Goal: Contribute content: Add original content to the website for others to see

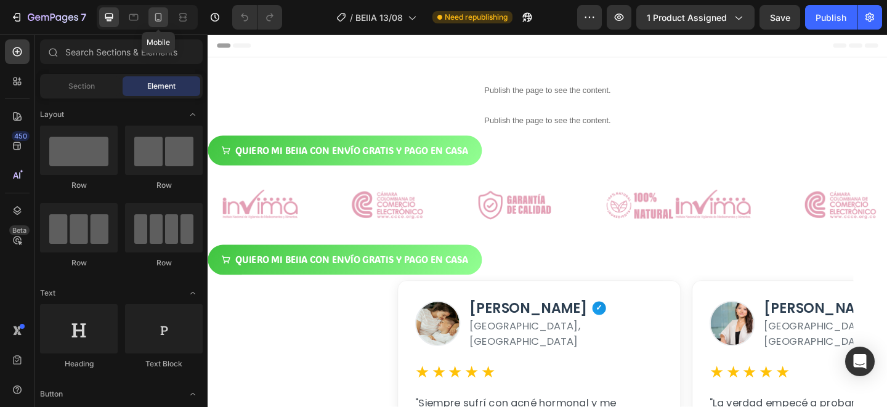
click at [161, 14] on icon at bounding box center [158, 17] width 12 height 12
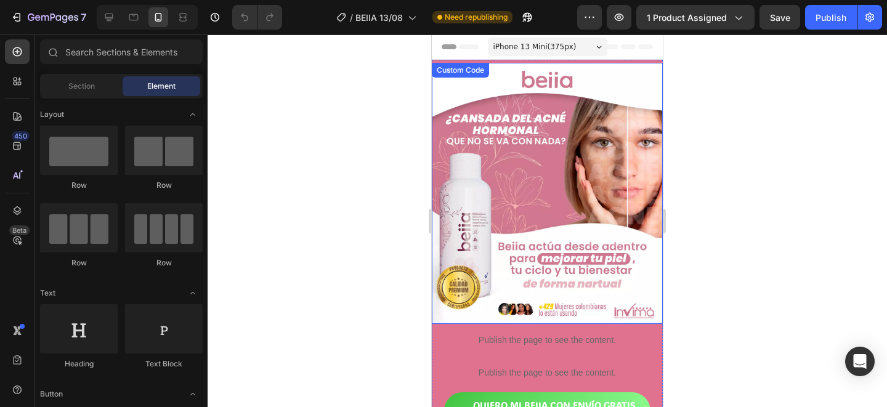
click at [525, 181] on img at bounding box center [547, 193] width 231 height 261
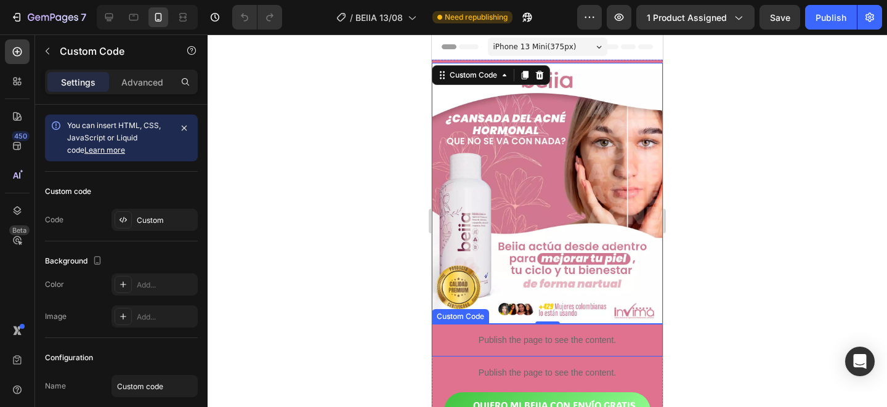
click at [505, 344] on p "Publish the page to see the content." at bounding box center [547, 340] width 231 height 13
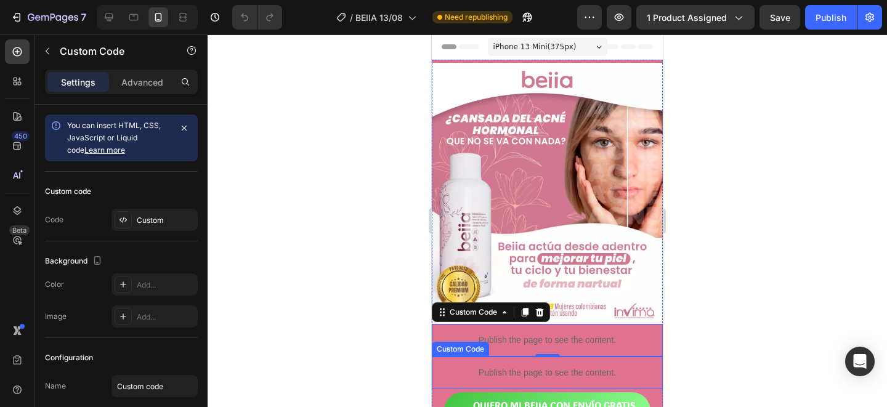
click at [490, 373] on p "Publish the page to see the content." at bounding box center [547, 372] width 231 height 13
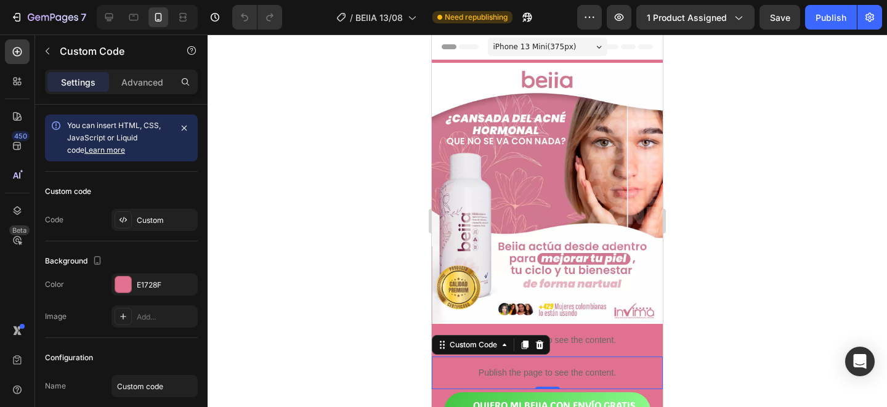
click at [784, 260] on div at bounding box center [547, 220] width 679 height 373
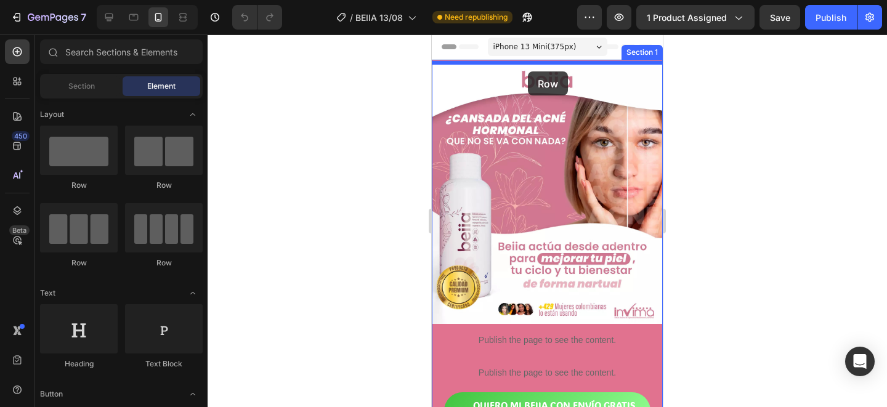
drag, startPoint x: 491, startPoint y: 204, endPoint x: 528, endPoint y: 71, distance: 137.9
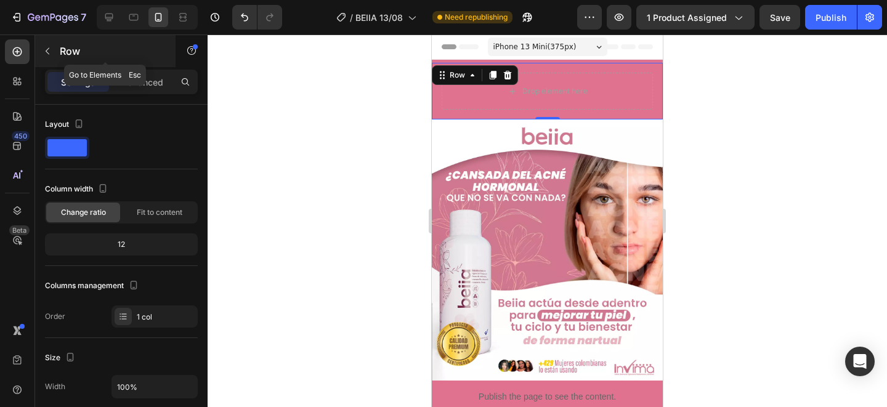
click at [48, 49] on icon "button" at bounding box center [47, 51] width 10 height 10
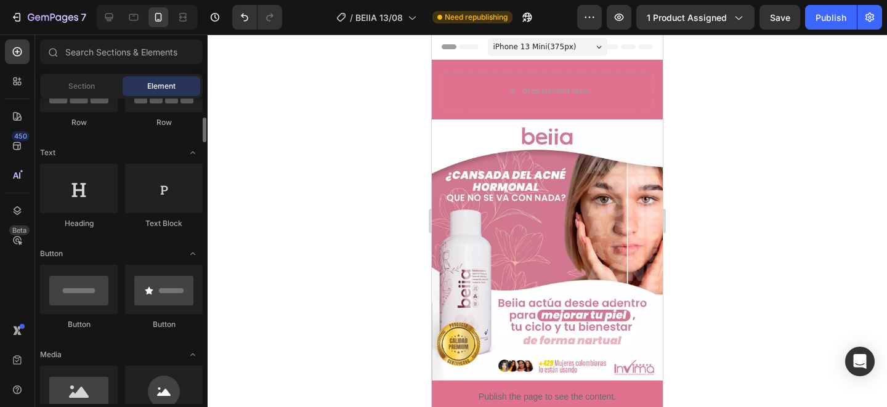
scroll to position [175, 0]
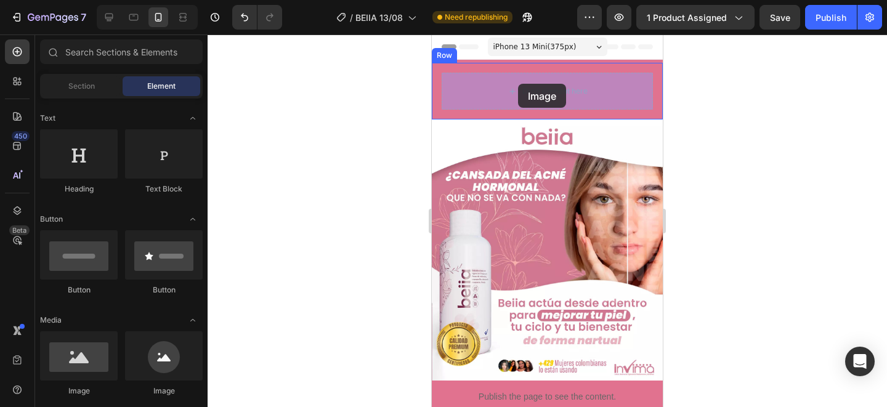
drag, startPoint x: 502, startPoint y: 396, endPoint x: 518, endPoint y: 84, distance: 312.7
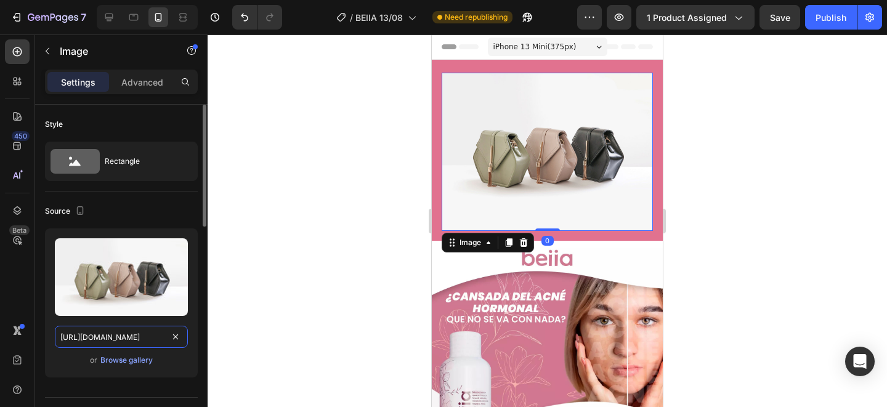
click at [137, 338] on input "[URL][DOMAIN_NAME]" at bounding box center [121, 337] width 133 height 22
paste input "0950/0180/5117/files/Mesa_de_trabajo_1.webp?v=1755139709"
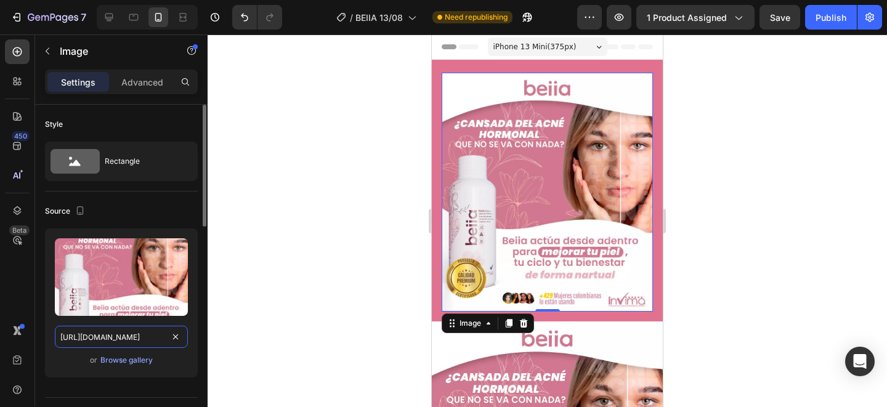
scroll to position [0, 227]
type input "[URL][DOMAIN_NAME]"
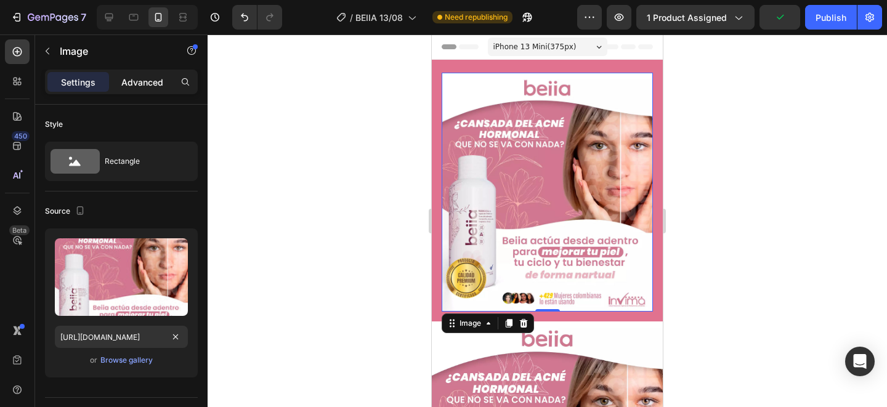
scroll to position [0, 0]
click at [151, 72] on div "Advanced" at bounding box center [142, 82] width 62 height 20
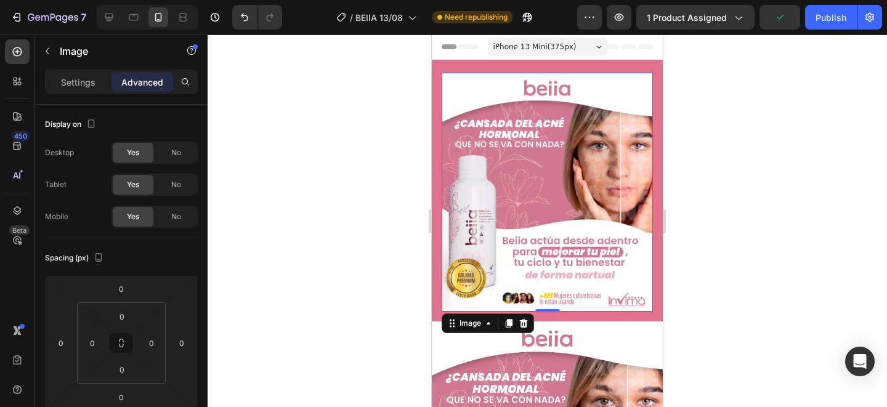
click at [151, 79] on p "Advanced" at bounding box center [142, 82] width 42 height 13
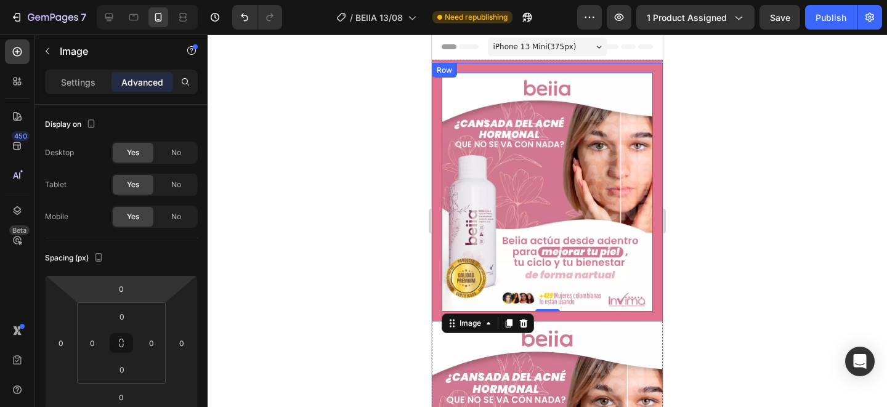
click at [463, 63] on div "Image 0 Row" at bounding box center [547, 192] width 231 height 259
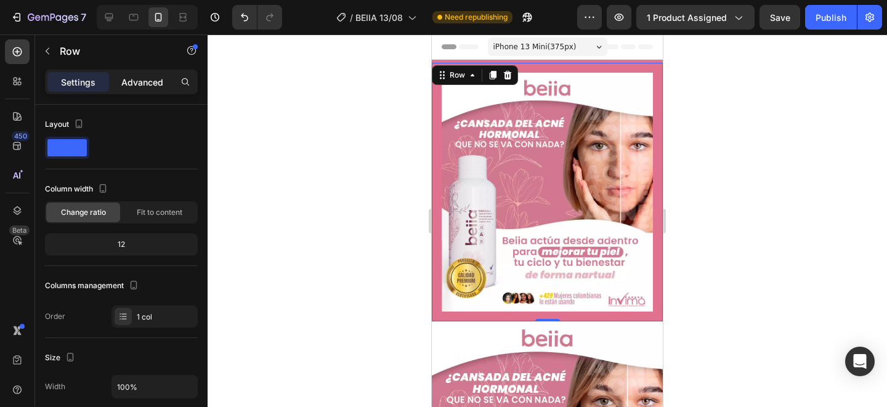
click at [153, 86] on p "Advanced" at bounding box center [142, 82] width 42 height 13
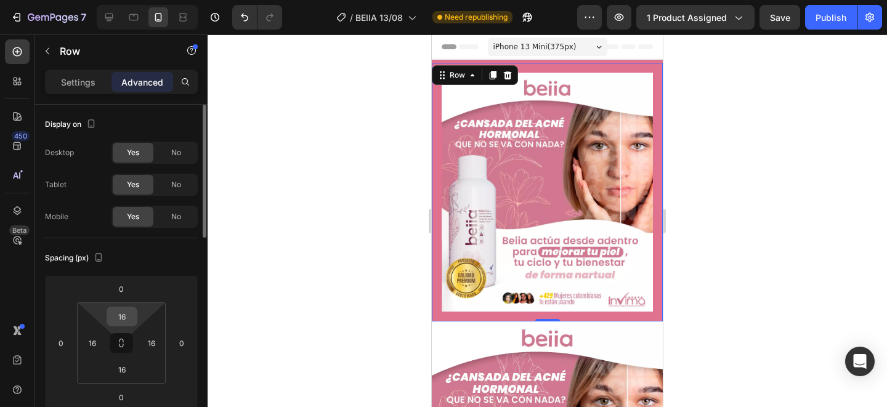
click at [131, 318] on input "16" at bounding box center [122, 316] width 25 height 18
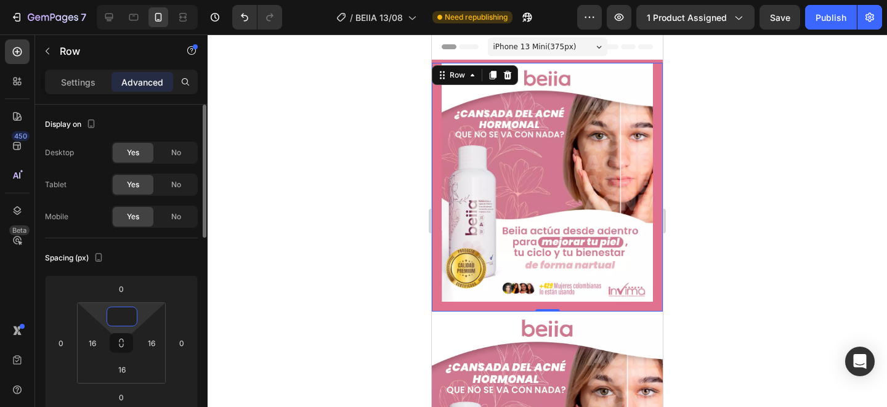
type input "0"
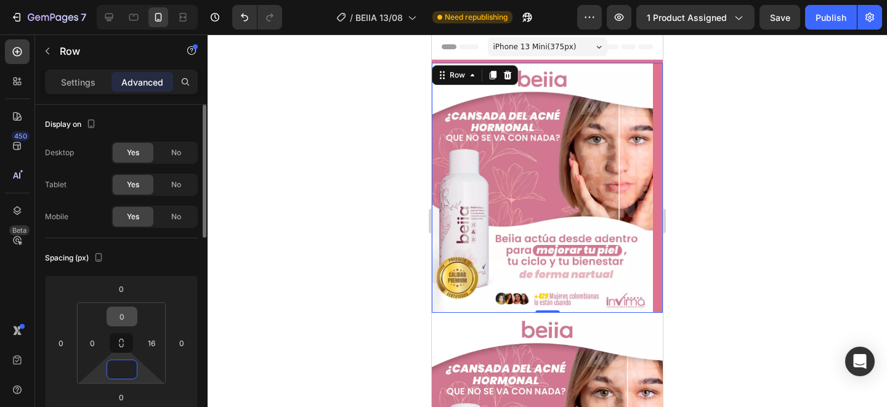
type input "0"
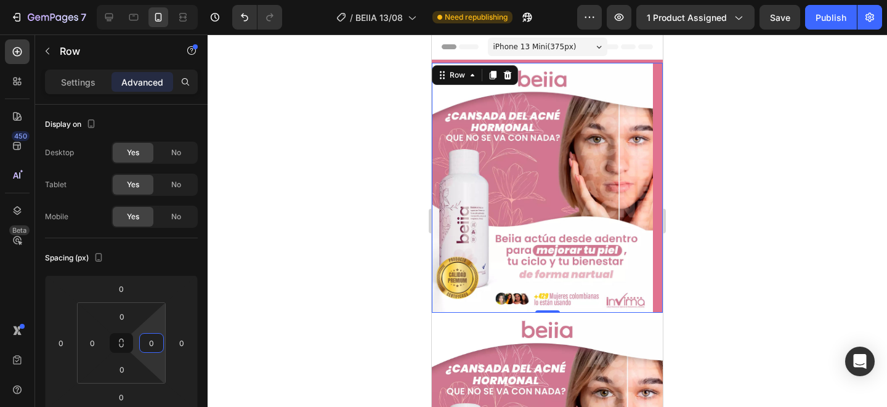
click at [756, 174] on div at bounding box center [547, 220] width 679 height 373
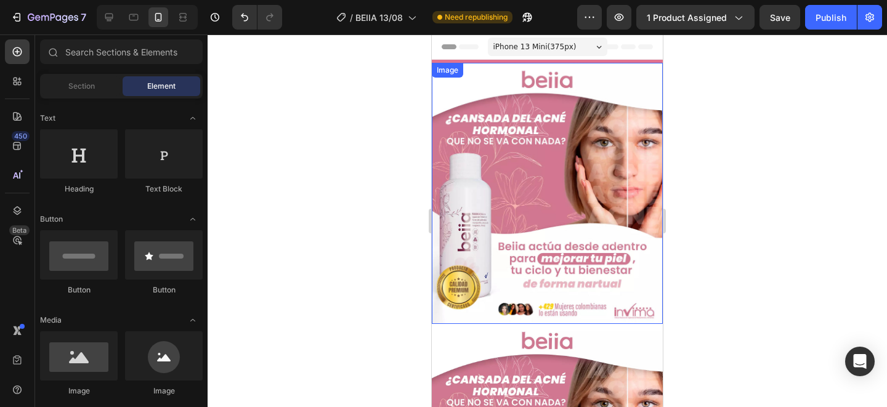
click at [547, 84] on img at bounding box center [547, 193] width 231 height 261
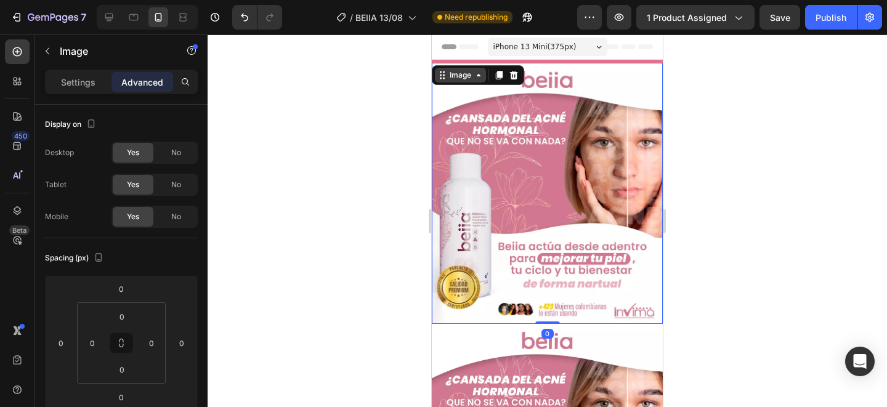
click at [477, 74] on icon at bounding box center [479, 75] width 10 height 10
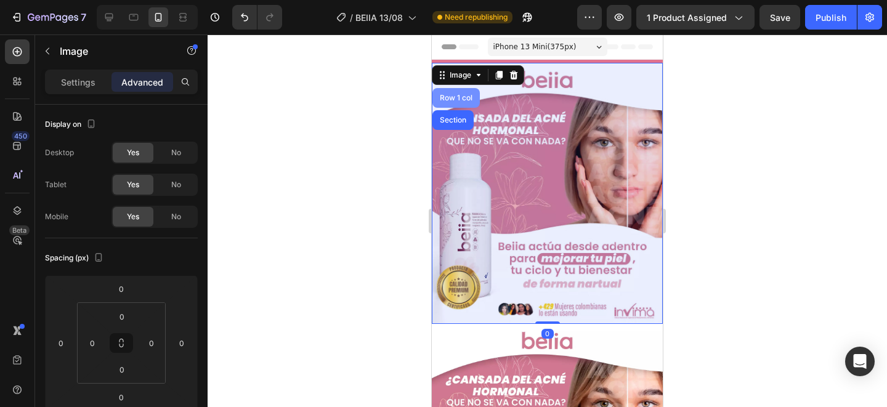
click at [460, 96] on div "Row 1 col" at bounding box center [456, 97] width 38 height 7
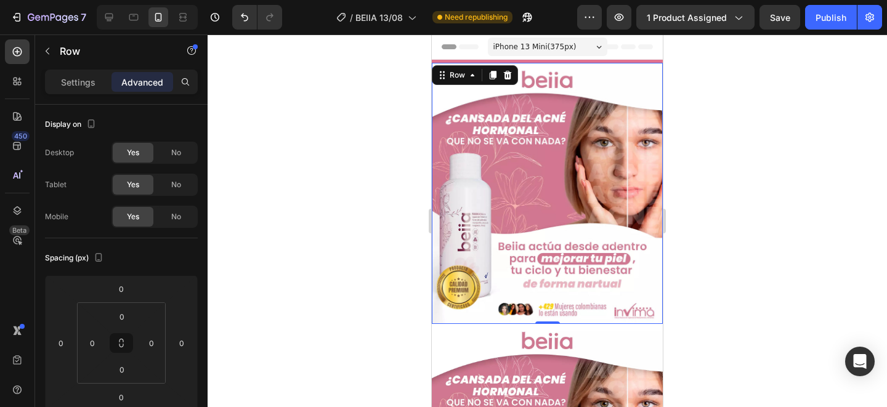
click at [139, 81] on p "Advanced" at bounding box center [142, 82] width 42 height 13
click at [467, 78] on icon at bounding box center [472, 75] width 10 height 10
click at [458, 80] on div "Row" at bounding box center [457, 75] width 20 height 11
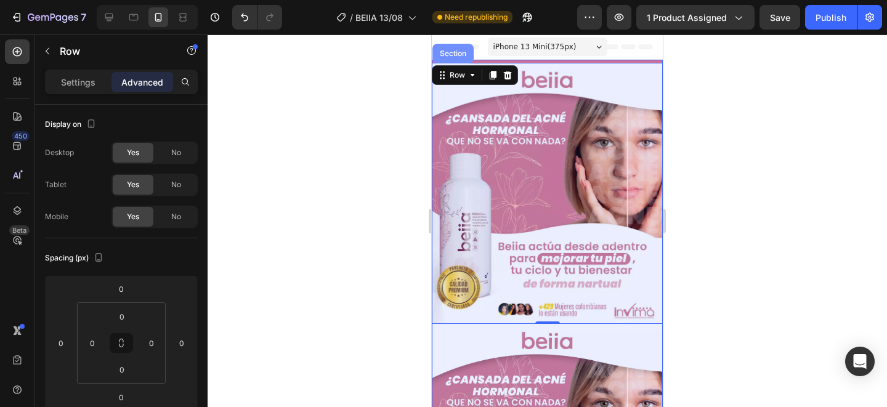
click at [452, 56] on div "Section" at bounding box center [452, 53] width 31 height 7
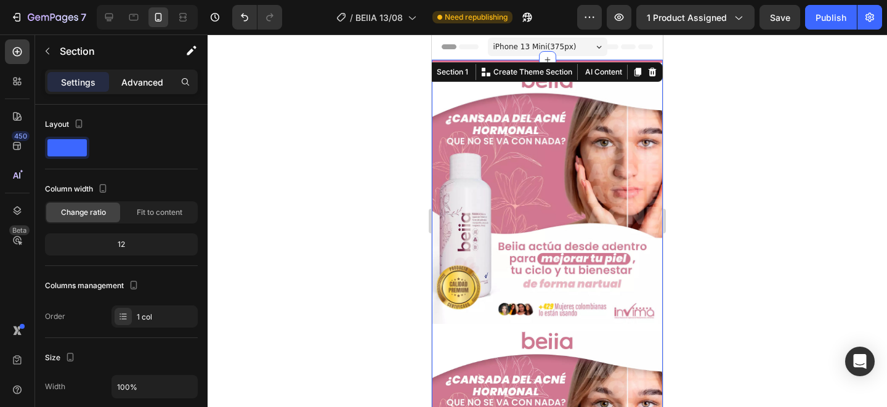
click at [135, 86] on p "Advanced" at bounding box center [142, 82] width 42 height 13
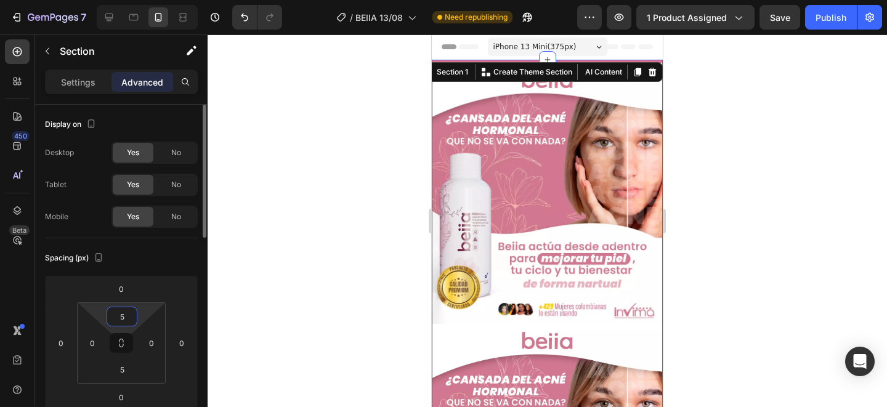
click at [123, 323] on input "5" at bounding box center [122, 316] width 25 height 18
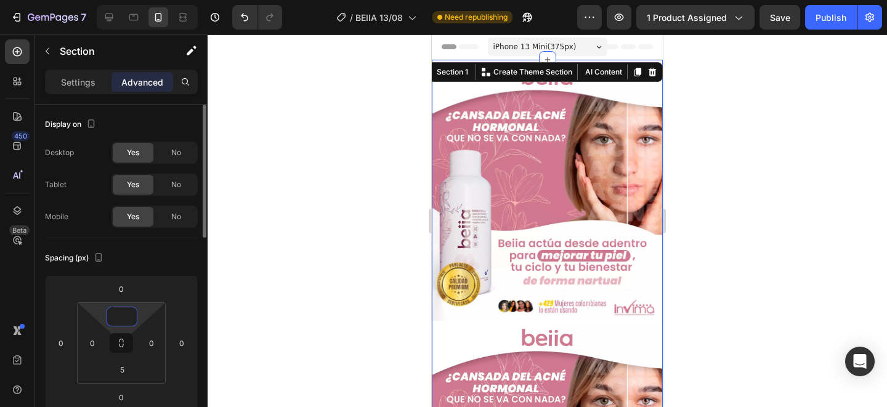
type input "0"
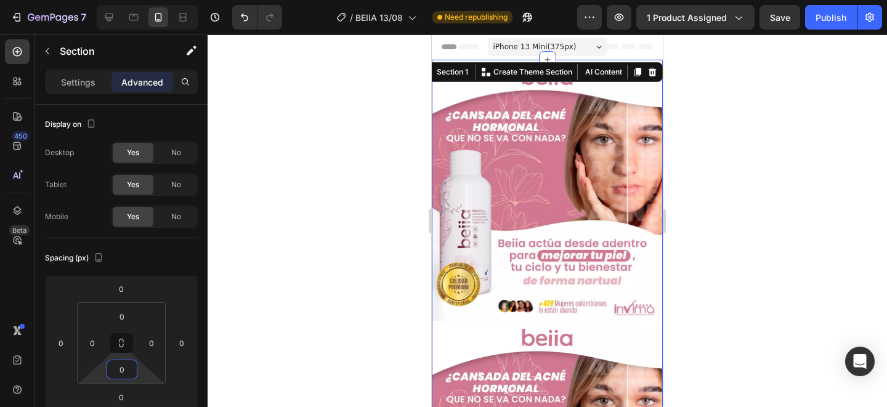
click at [303, 211] on div at bounding box center [547, 220] width 679 height 373
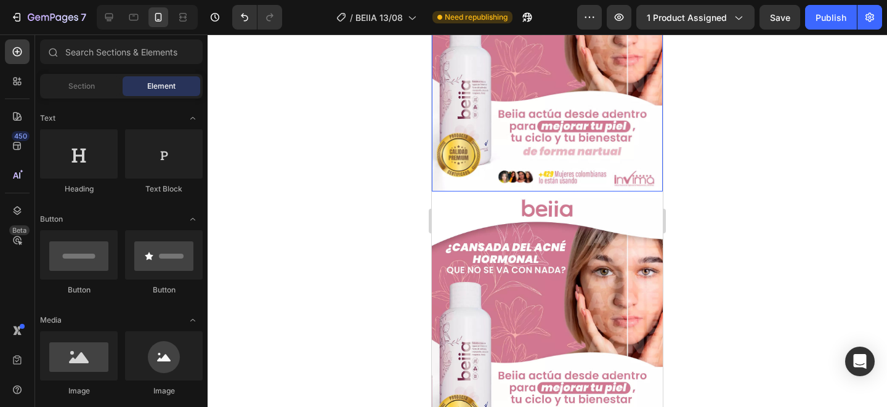
scroll to position [145, 0]
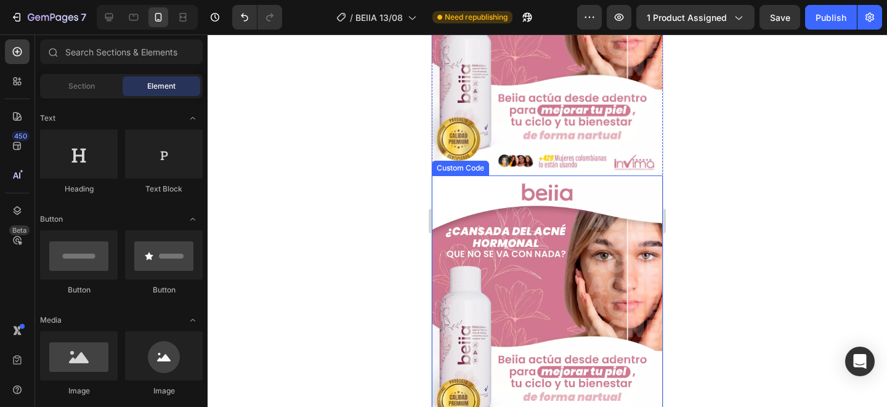
click at [591, 241] on img at bounding box center [547, 306] width 231 height 261
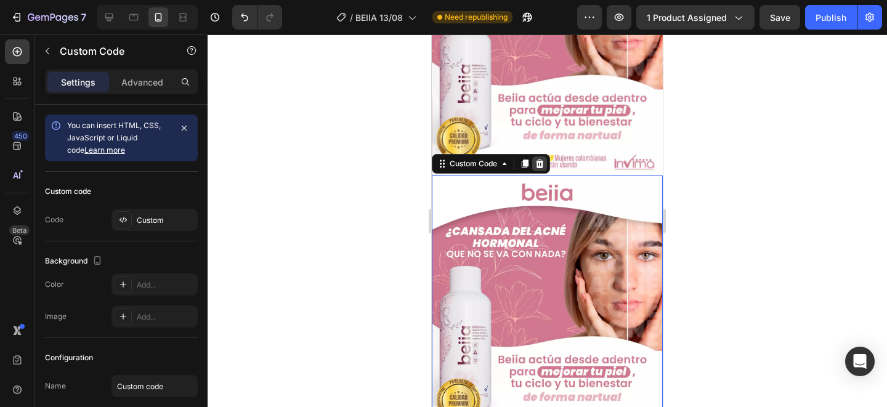
click at [538, 162] on icon at bounding box center [540, 164] width 8 height 9
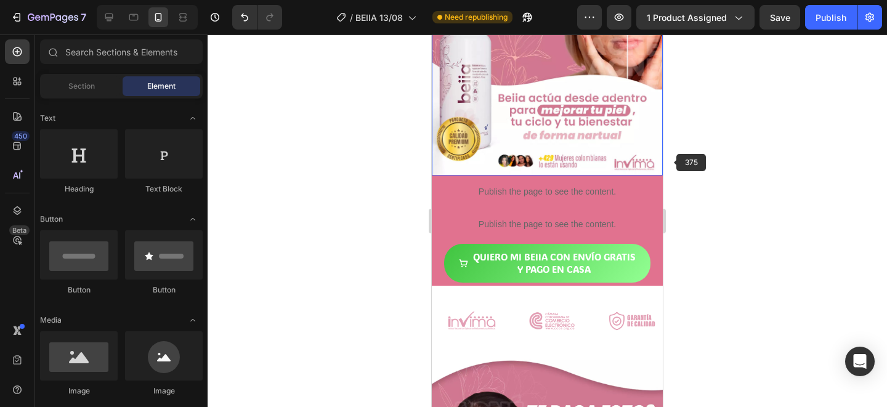
click at [746, 160] on div at bounding box center [547, 220] width 679 height 373
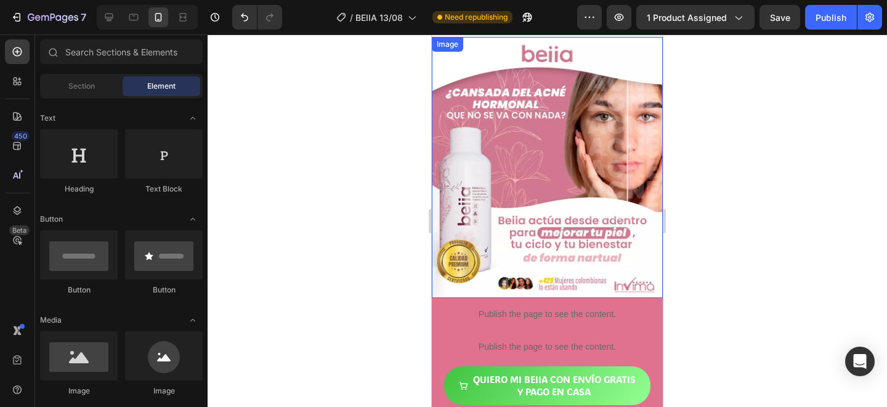
scroll to position [0, 0]
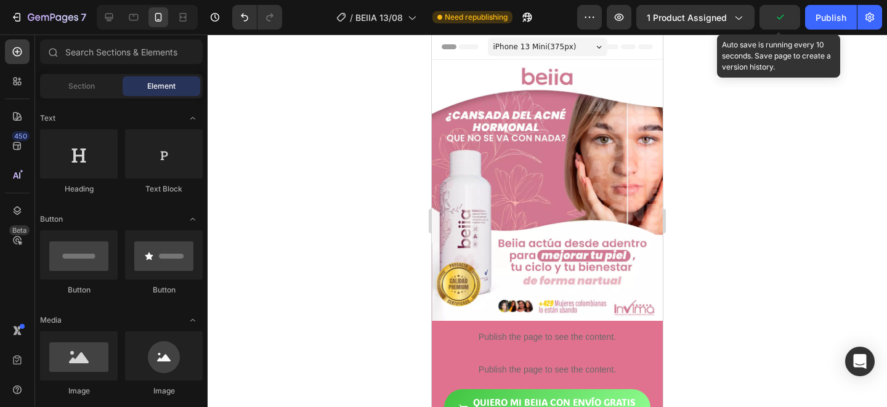
click at [783, 17] on icon "button" at bounding box center [780, 17] width 12 height 12
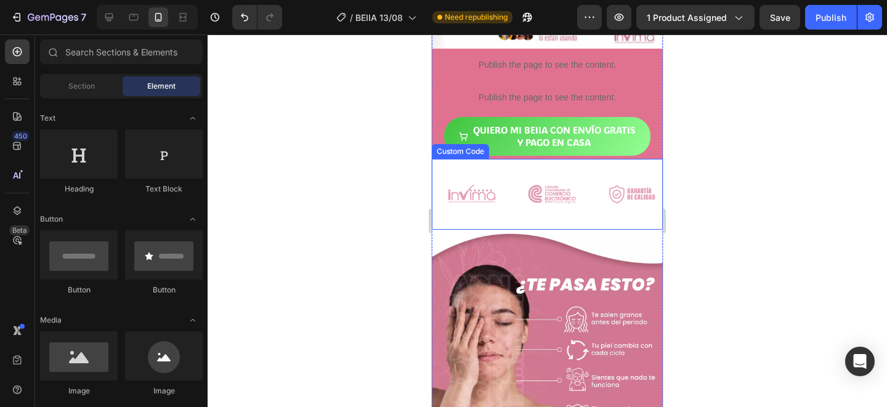
scroll to position [276, 0]
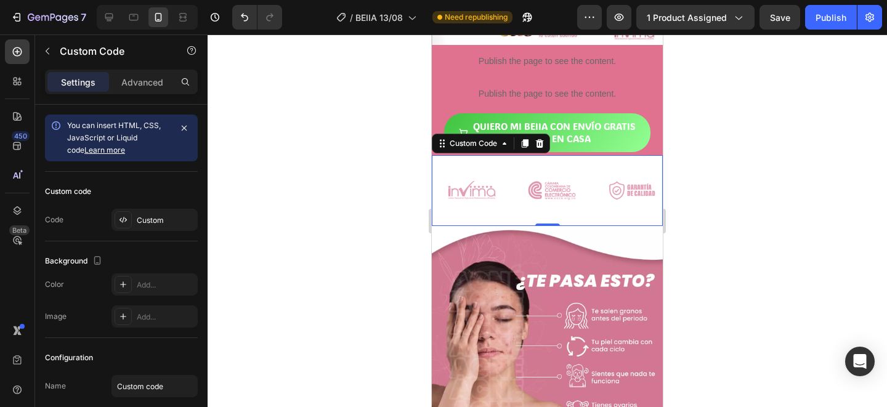
click at [552, 192] on img at bounding box center [552, 190] width 55 height 23
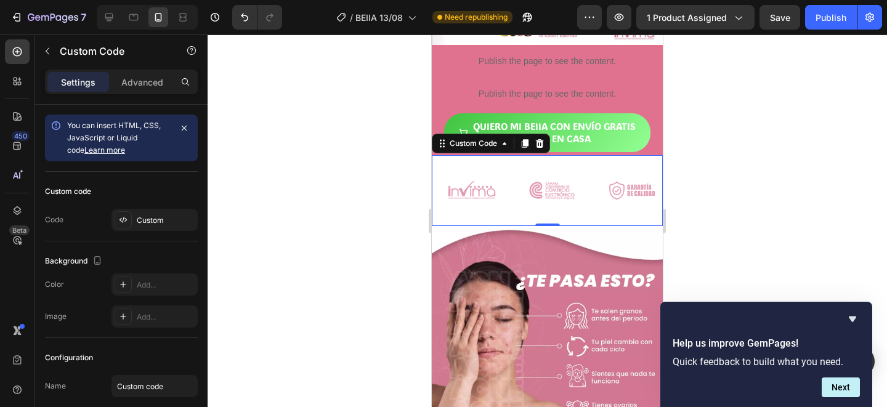
click at [318, 182] on div at bounding box center [547, 220] width 679 height 373
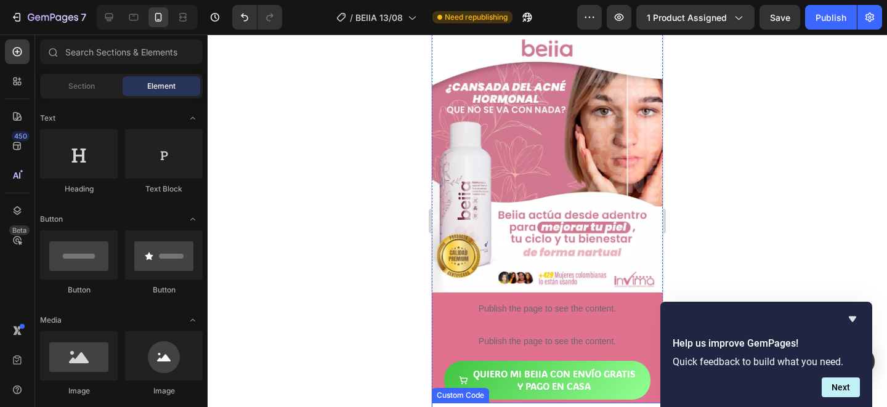
scroll to position [0, 0]
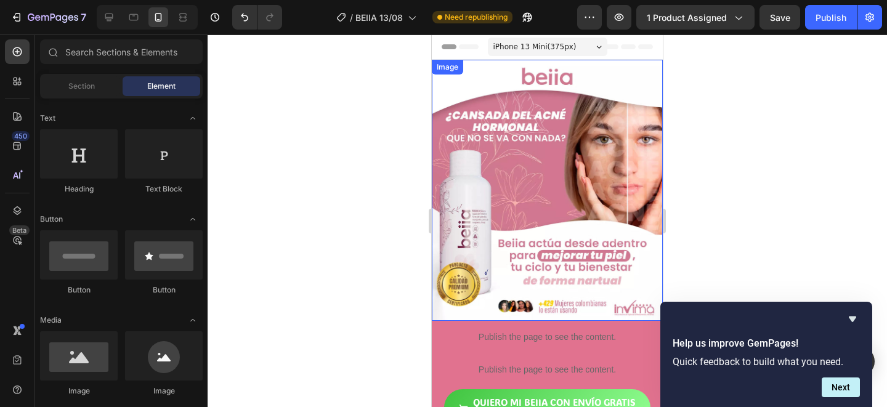
click at [515, 164] on img at bounding box center [547, 190] width 231 height 261
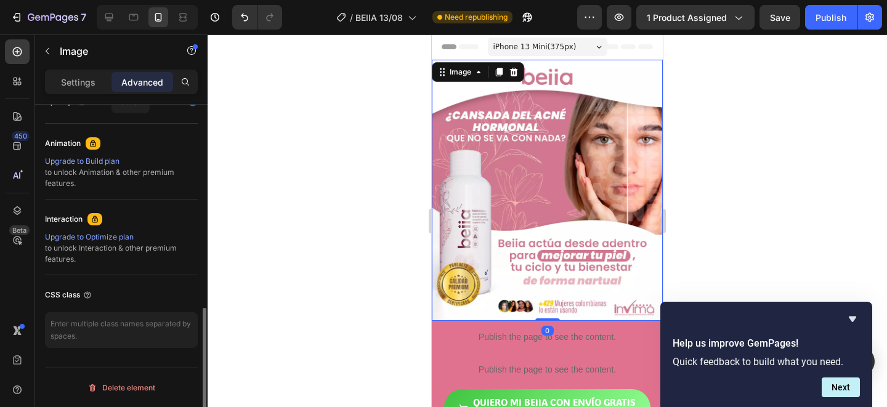
scroll to position [515, 0]
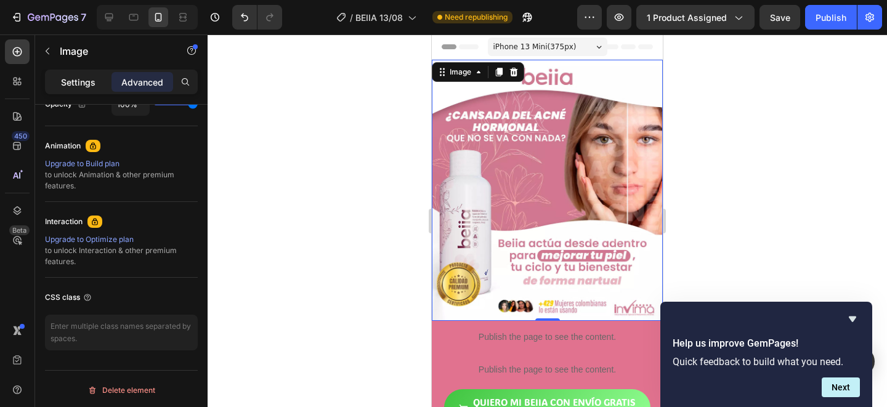
click at [65, 87] on p "Settings" at bounding box center [78, 82] width 34 height 13
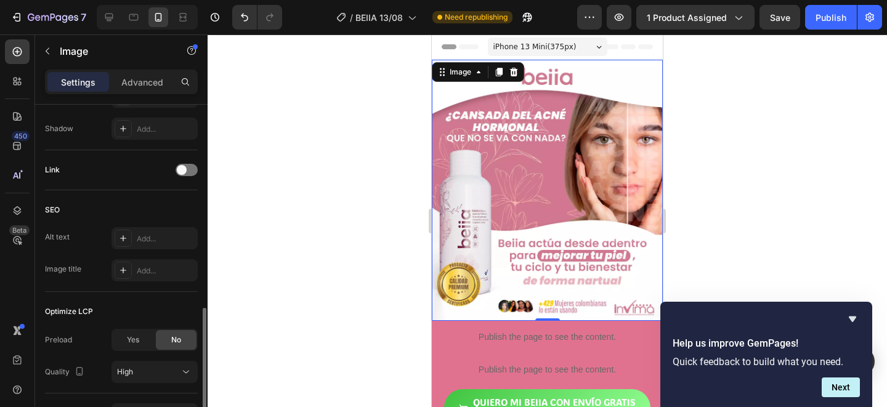
scroll to position [592, 0]
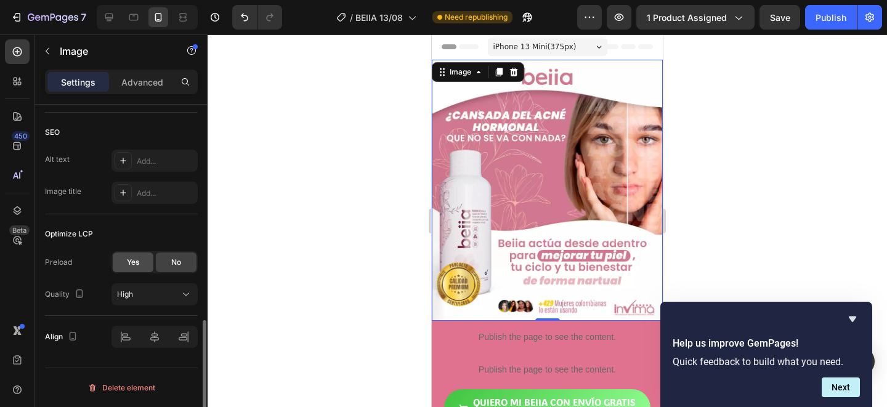
click at [126, 257] on div "Yes" at bounding box center [133, 263] width 41 height 20
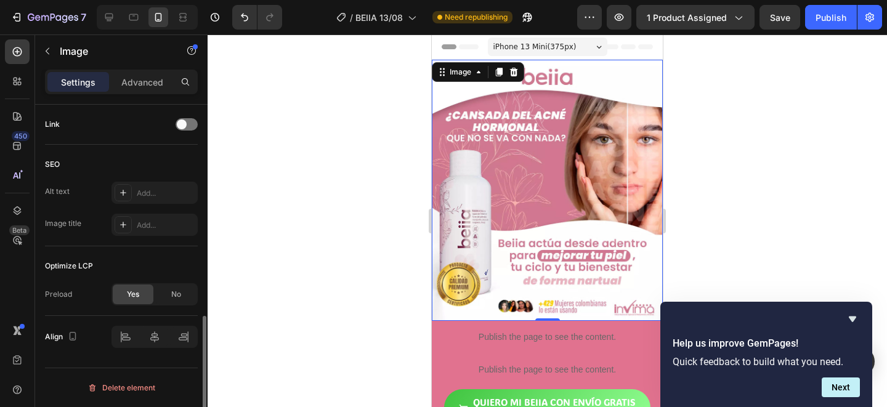
scroll to position [560, 0]
click at [827, 22] on div "Publish" at bounding box center [830, 17] width 31 height 13
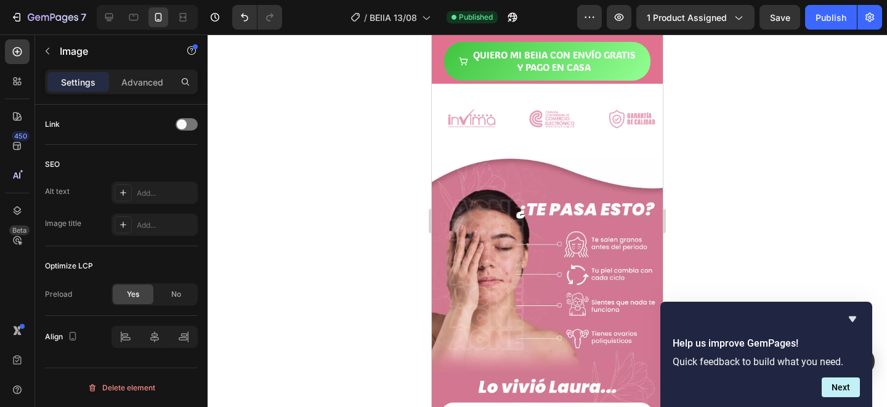
scroll to position [348, 0]
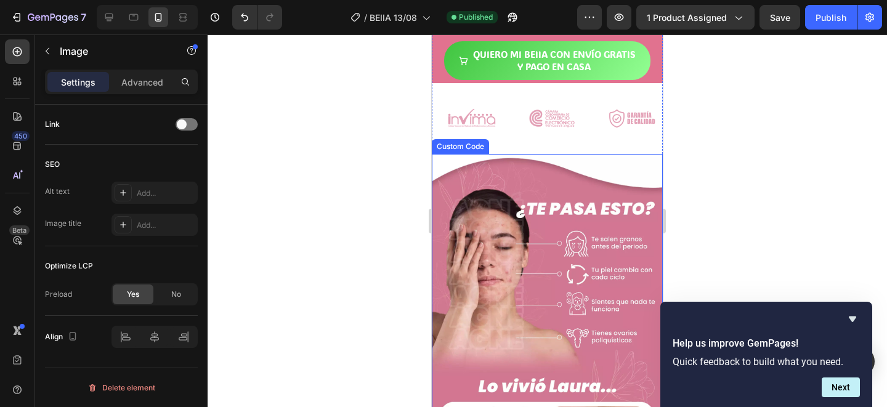
click at [530, 248] on img at bounding box center [547, 317] width 231 height 326
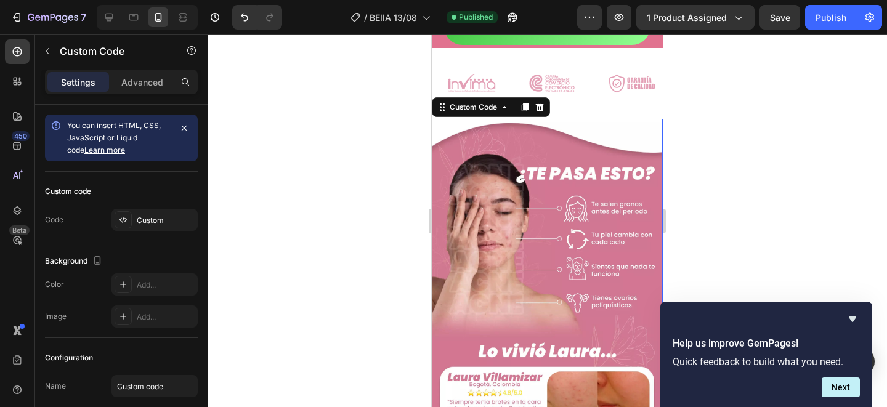
scroll to position [379, 0]
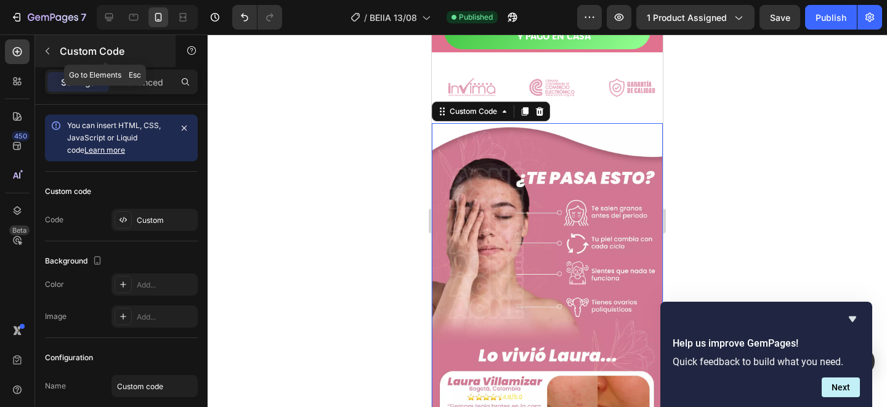
click at [42, 47] on button "button" at bounding box center [48, 51] width 20 height 20
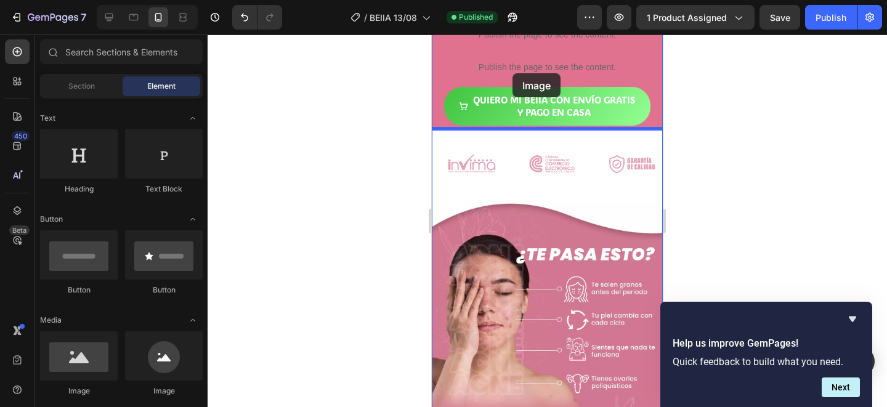
scroll to position [280, 0]
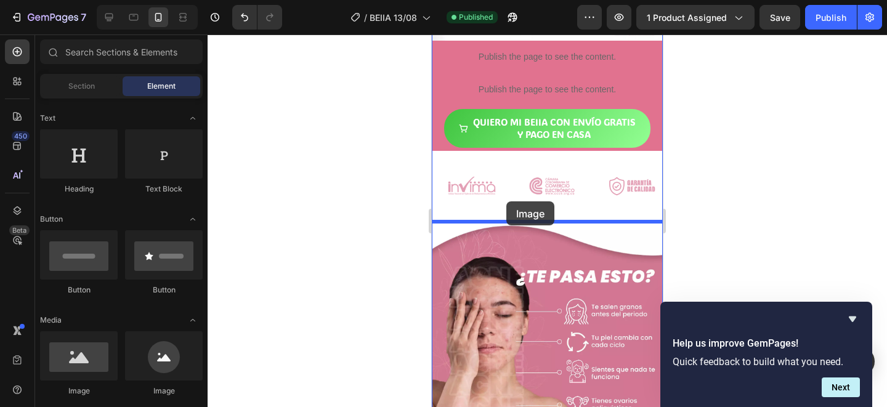
drag, startPoint x: 504, startPoint y: 397, endPoint x: 506, endPoint y: 201, distance: 195.9
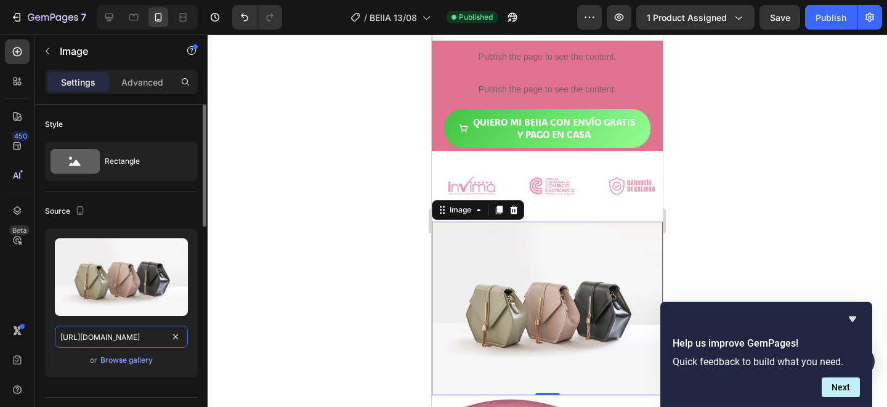
click at [151, 337] on input "[URL][DOMAIN_NAME]" at bounding box center [121, 337] width 133 height 22
paste input "0950/0180/5117/files/Mesa_de_trabajo_2.webp?v=1755139709"
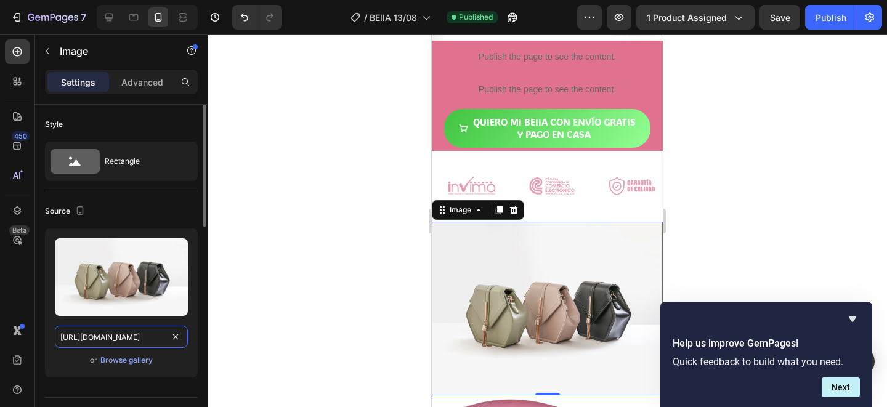
type input "[URL][DOMAIN_NAME]"
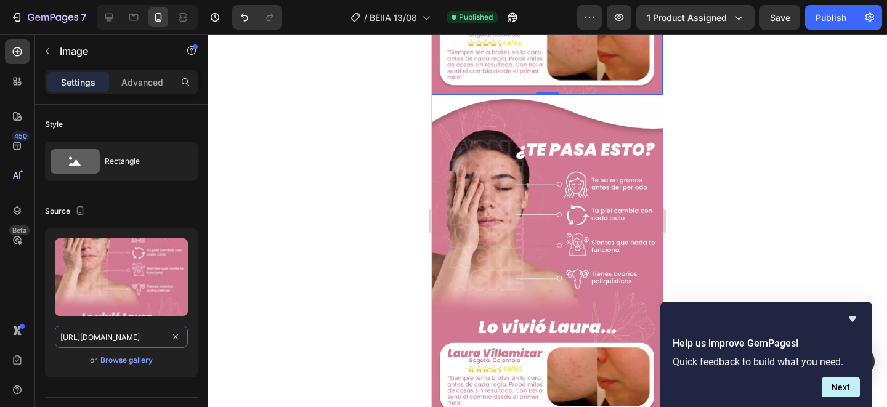
scroll to position [738, 0]
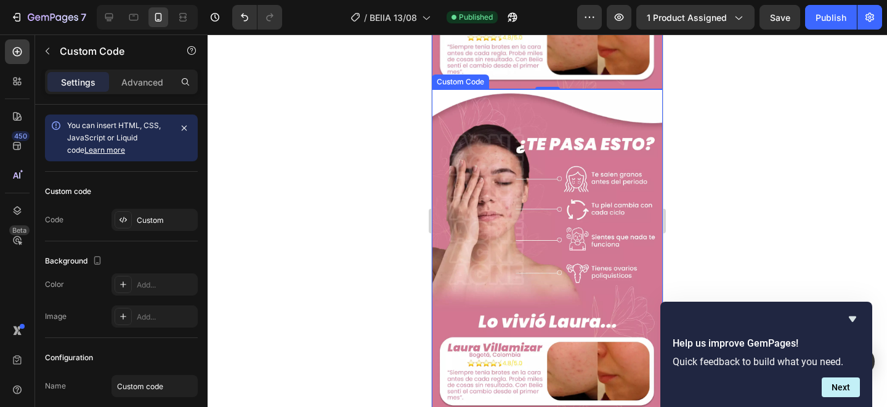
click at [621, 137] on img at bounding box center [547, 252] width 231 height 326
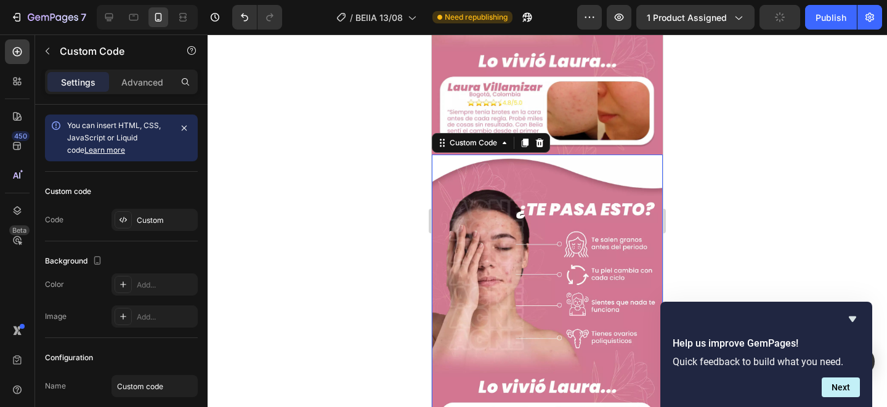
scroll to position [668, 0]
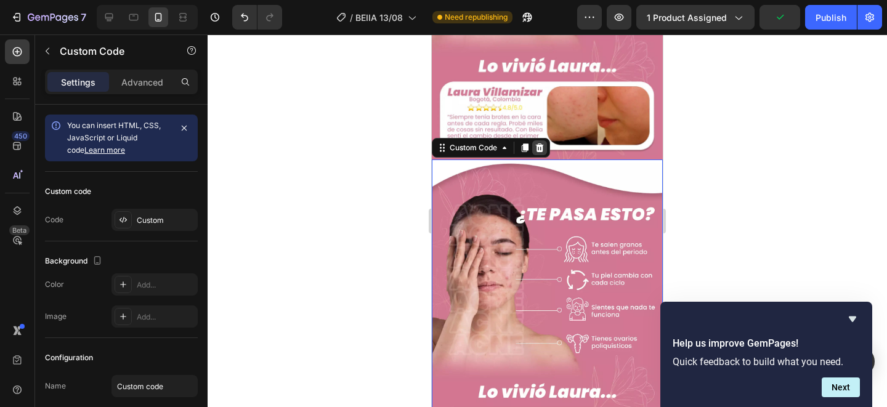
click at [541, 146] on icon at bounding box center [540, 148] width 8 height 9
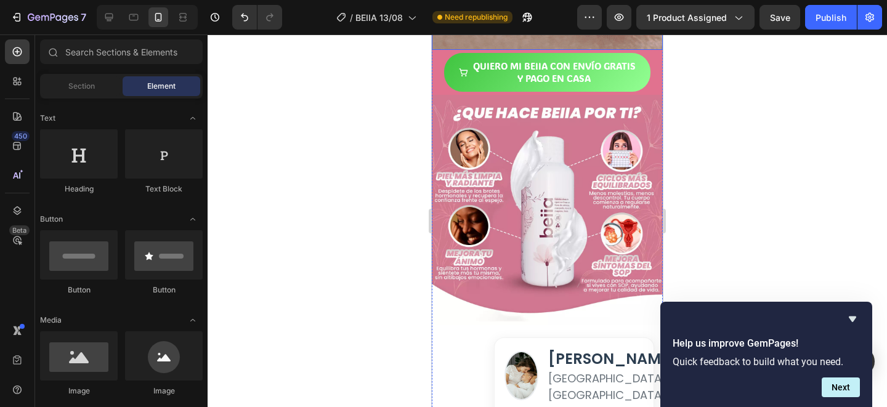
scroll to position [1009, 0]
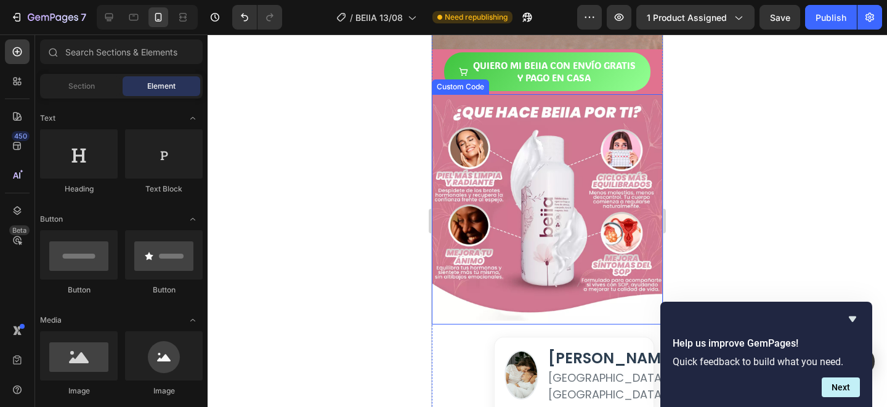
click at [501, 261] on img at bounding box center [547, 209] width 231 height 230
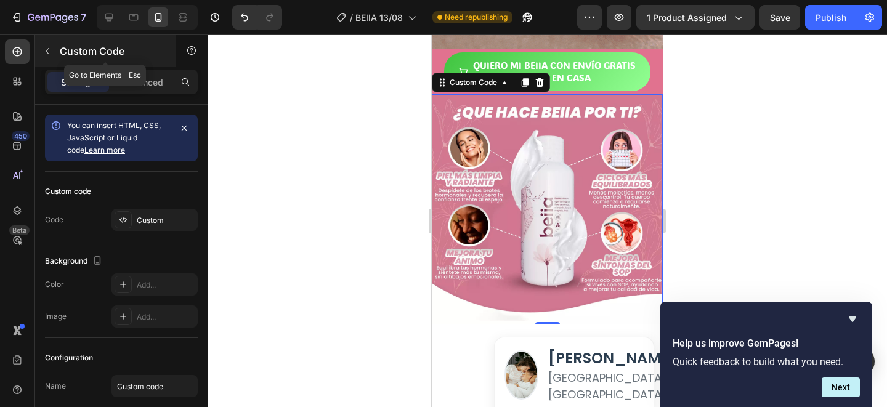
click at [43, 51] on icon "button" at bounding box center [47, 51] width 10 height 10
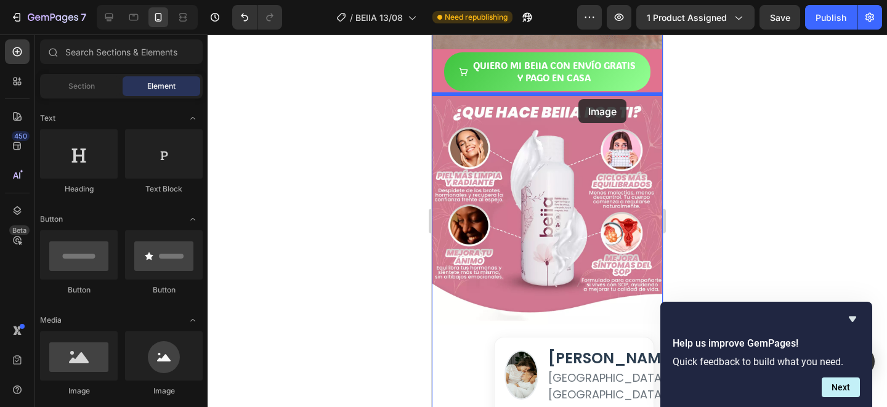
drag, startPoint x: 494, startPoint y: 403, endPoint x: 578, endPoint y: 99, distance: 315.6
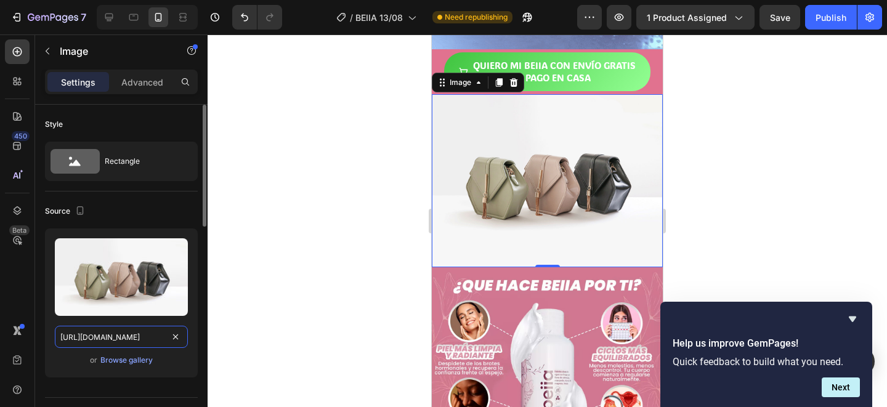
click at [124, 333] on input "[URL][DOMAIN_NAME]" at bounding box center [121, 337] width 133 height 22
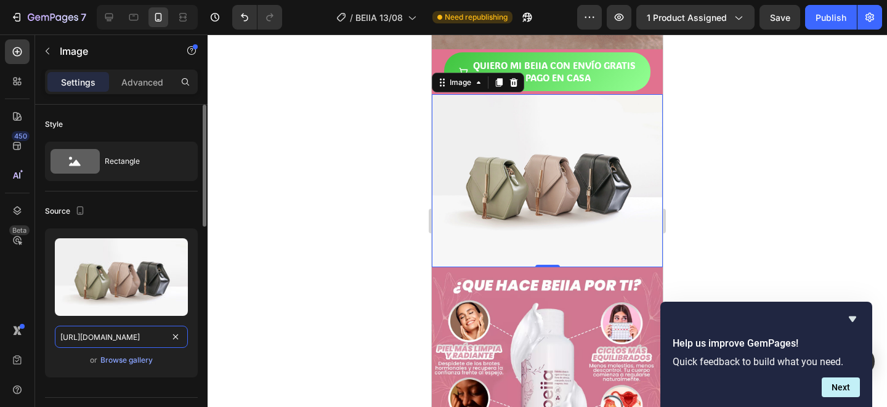
click at [124, 333] on input "[URL][DOMAIN_NAME]" at bounding box center [121, 337] width 133 height 22
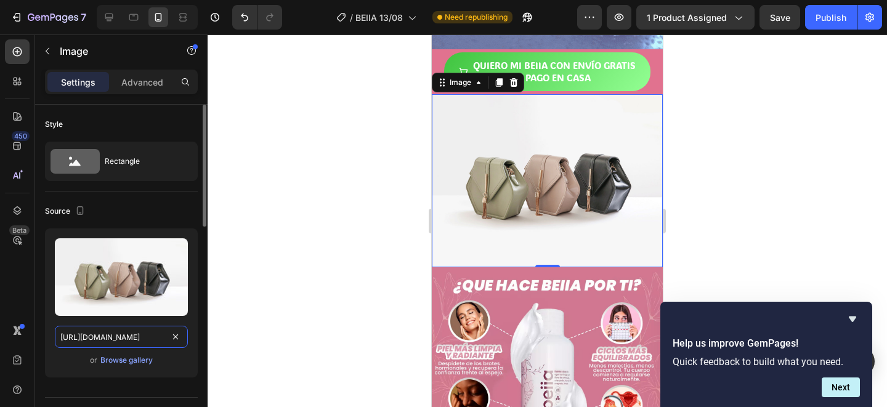
paste input "0950/0180/5117/files/Mesa_de_trabajo_5.webp?v=1755139717"
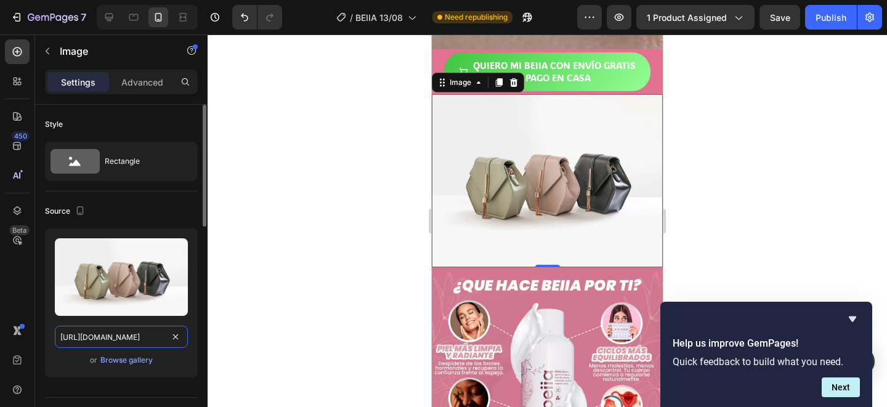
type input "[URL][DOMAIN_NAME]"
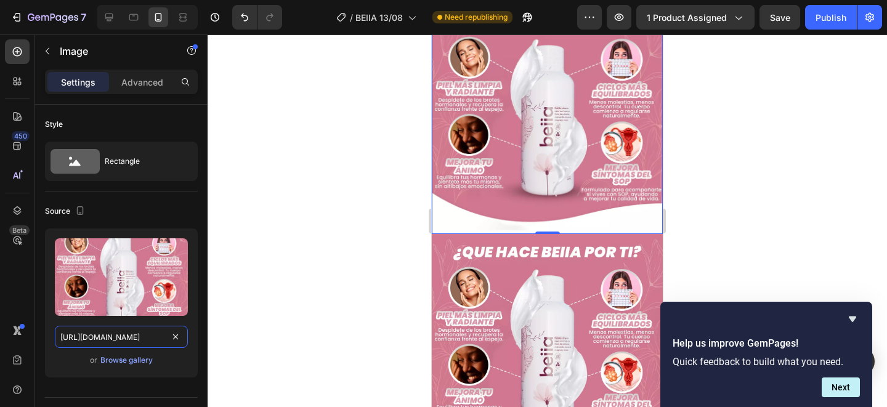
scroll to position [1102, 0]
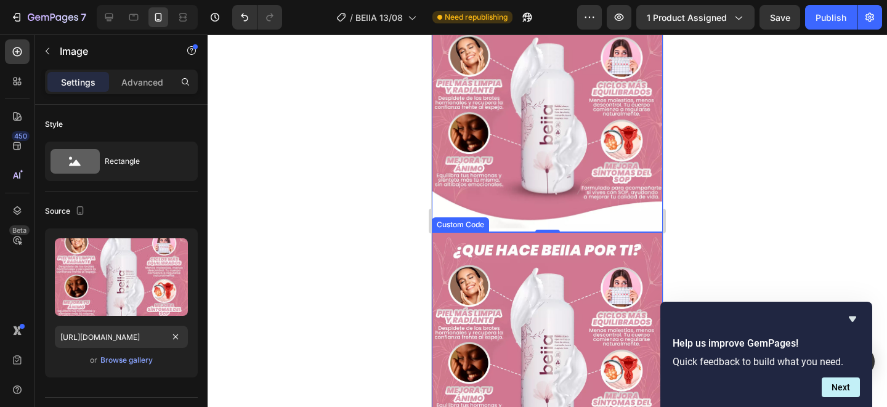
click at [570, 275] on img at bounding box center [547, 347] width 231 height 230
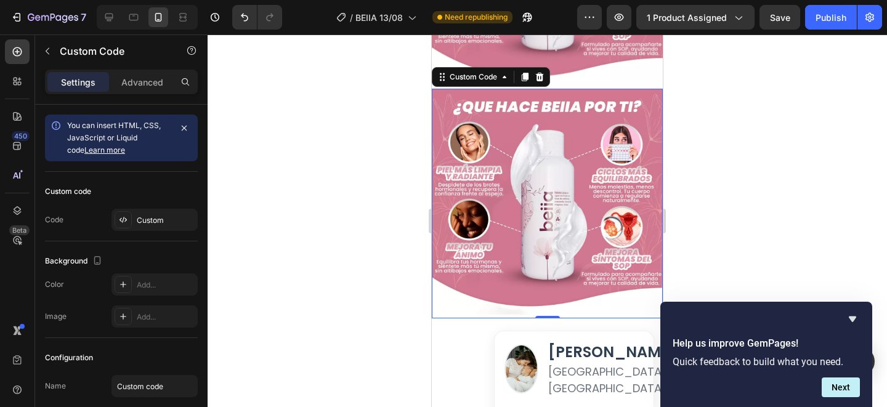
scroll to position [1235, 0]
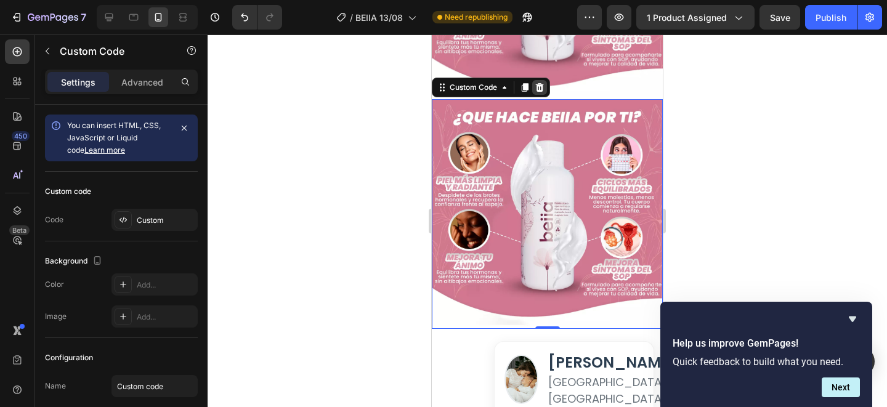
click at [540, 87] on icon at bounding box center [540, 87] width 8 height 9
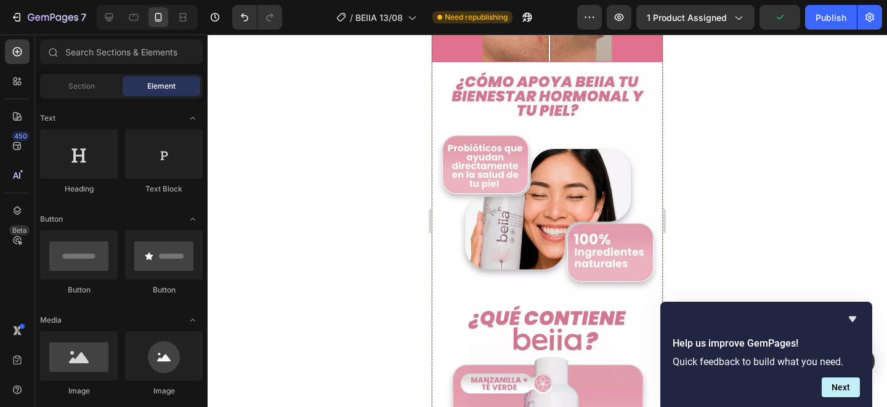
scroll to position [1901, 0]
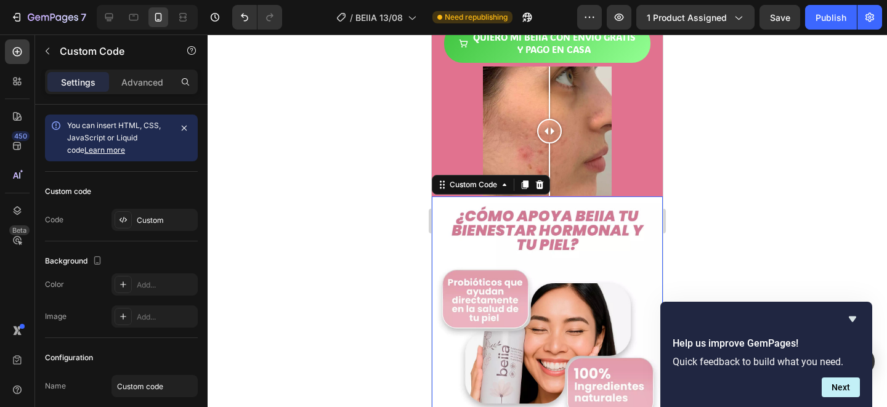
scroll to position [1785, 0]
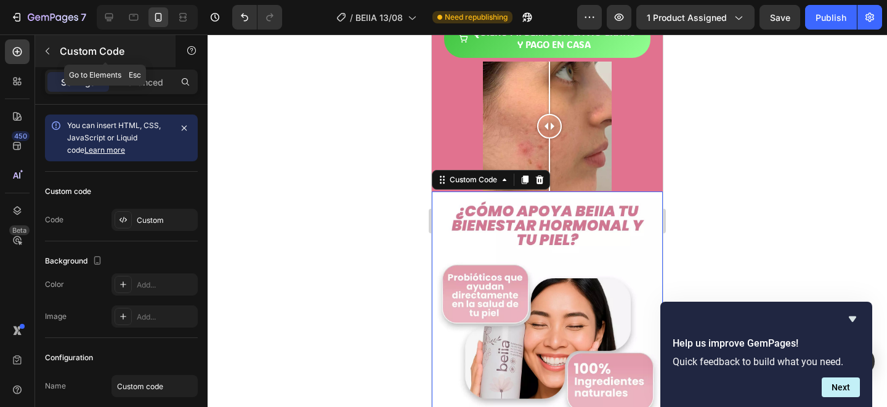
click at [47, 47] on icon "button" at bounding box center [47, 51] width 10 height 10
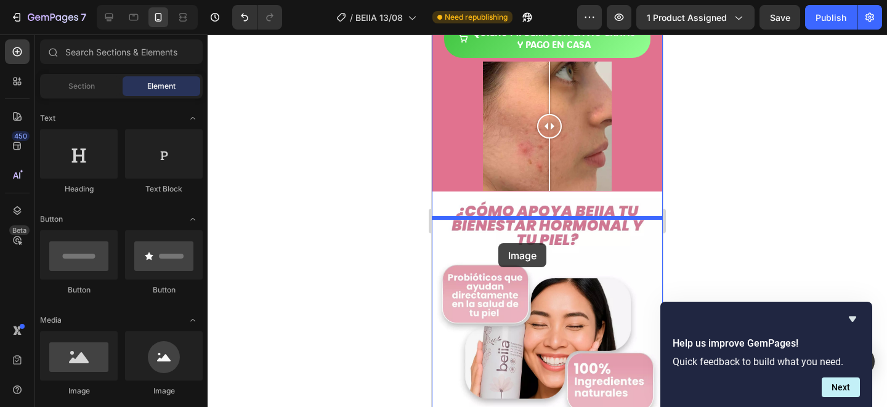
drag, startPoint x: 506, startPoint y: 392, endPoint x: 498, endPoint y: 243, distance: 149.2
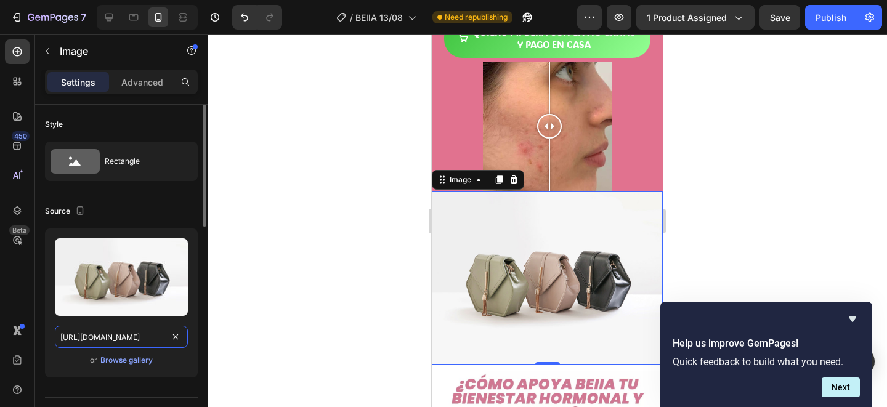
click at [127, 343] on input "[URL][DOMAIN_NAME]" at bounding box center [121, 337] width 133 height 22
paste input "0950/0180/5117/files/Mesa_de_trabajo_3.webp?v=1755139711"
type input "[URL][DOMAIN_NAME]"
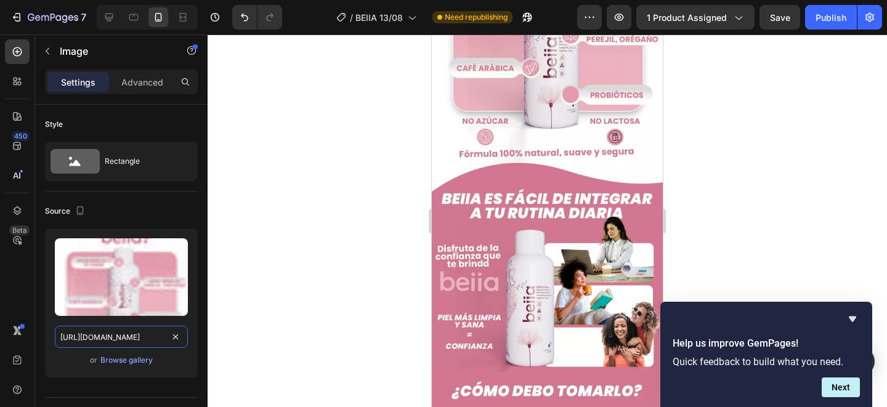
scroll to position [2473, 0]
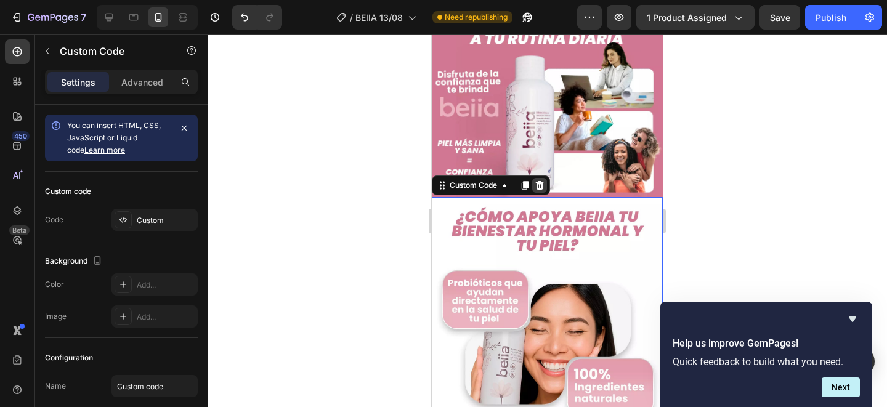
click at [540, 190] on icon at bounding box center [540, 185] width 8 height 9
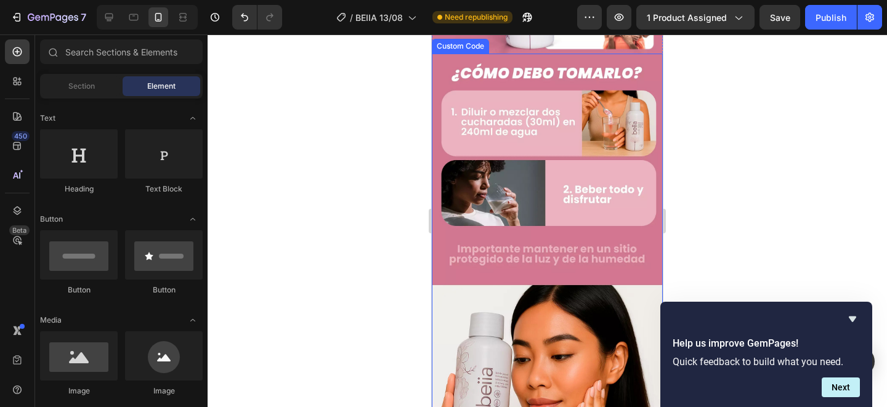
scroll to position [2595, 0]
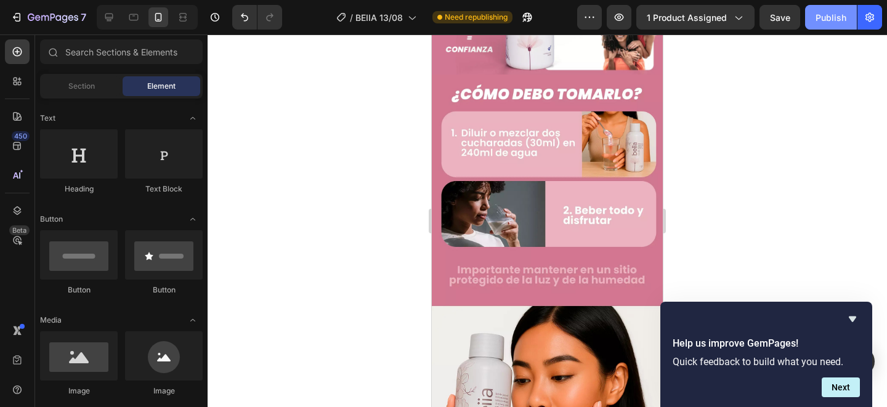
click at [830, 23] on div "Publish" at bounding box center [830, 17] width 31 height 13
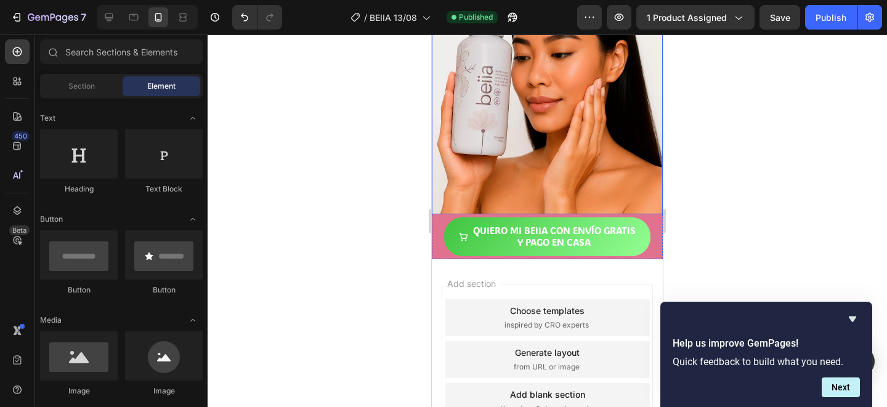
scroll to position [2919, 0]
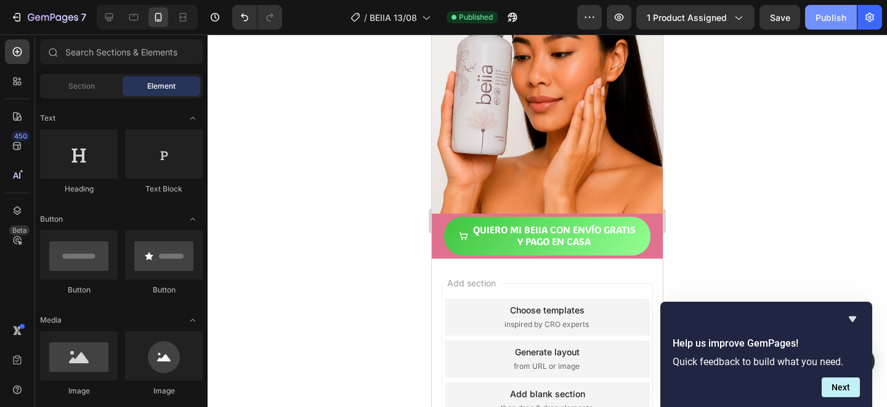
click at [830, 16] on div "Publish" at bounding box center [830, 17] width 31 height 13
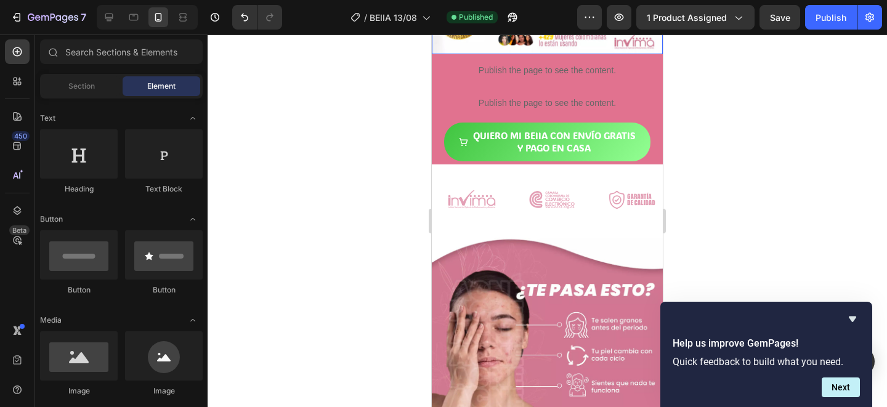
scroll to position [285, 0]
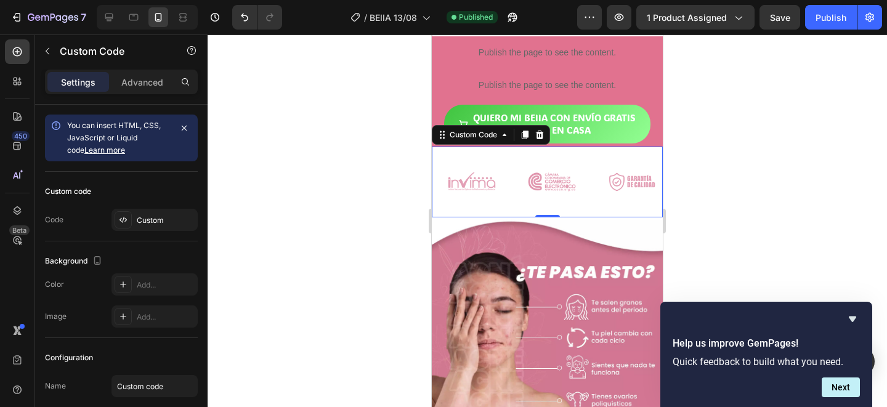
click at [533, 184] on img at bounding box center [552, 182] width 55 height 23
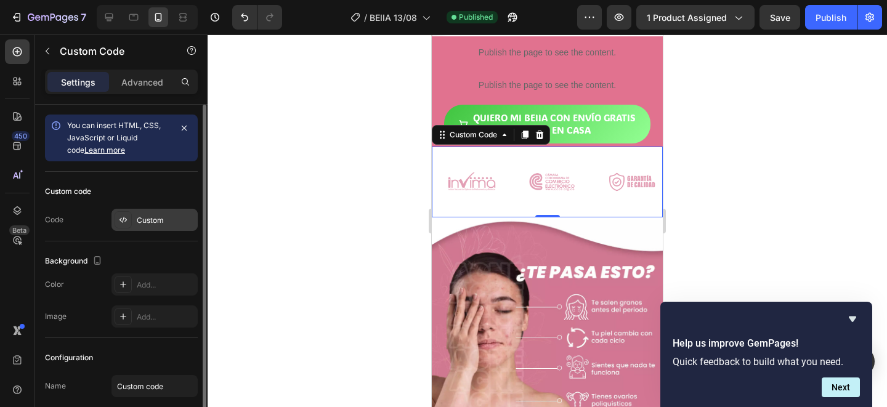
click at [145, 219] on div "Custom" at bounding box center [166, 220] width 58 height 11
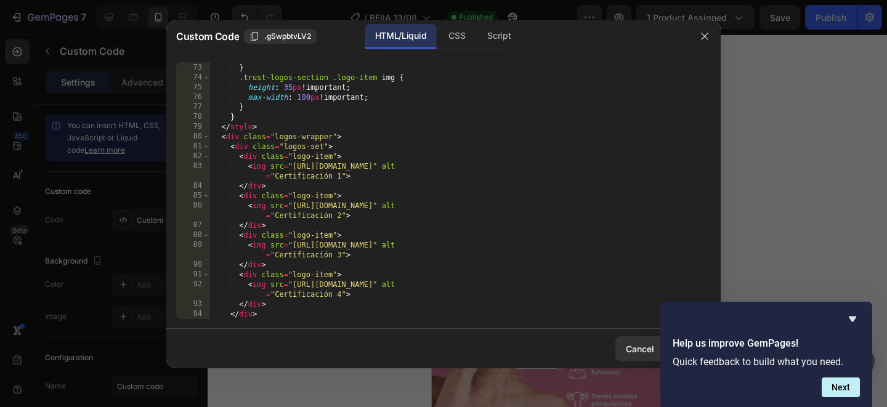
scroll to position [719, 0]
click at [846, 207] on div at bounding box center [443, 203] width 887 height 407
